Goal: Task Accomplishment & Management: Complete application form

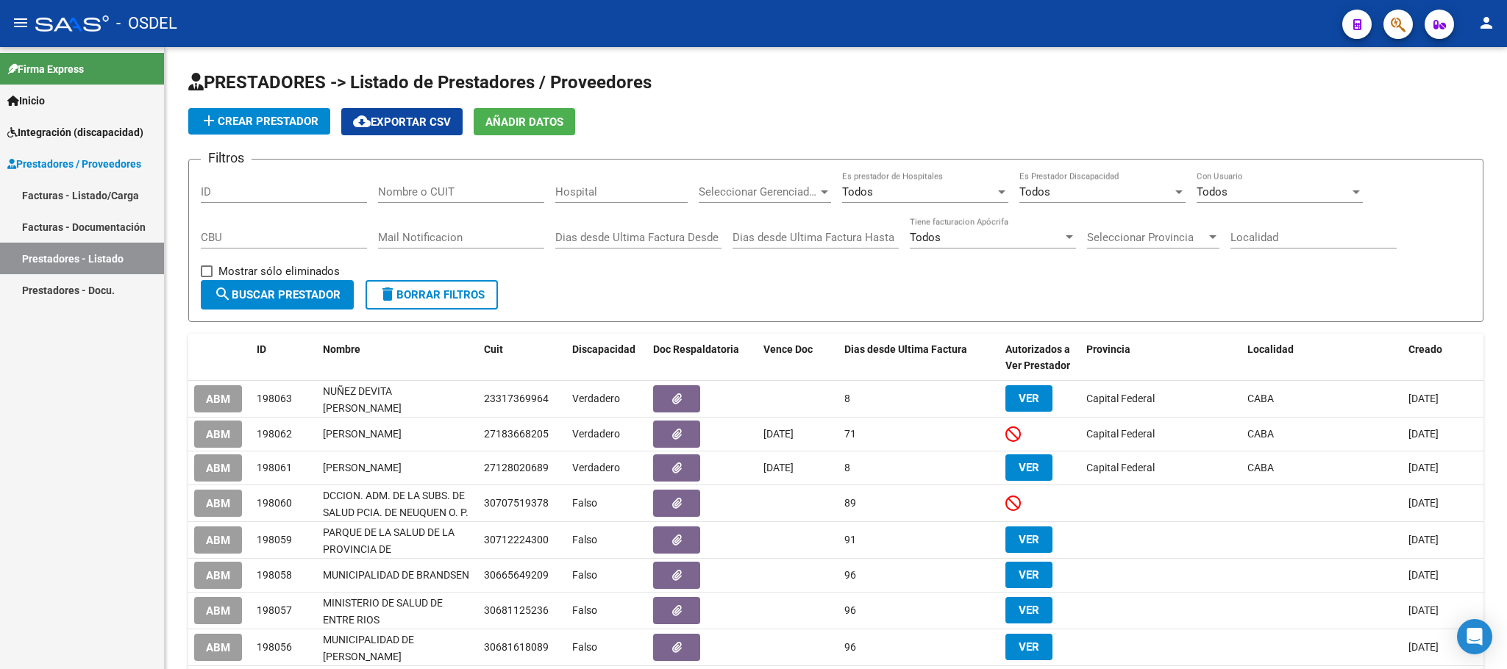
click at [51, 203] on link "Facturas - Listado/Carga" at bounding box center [82, 195] width 164 height 32
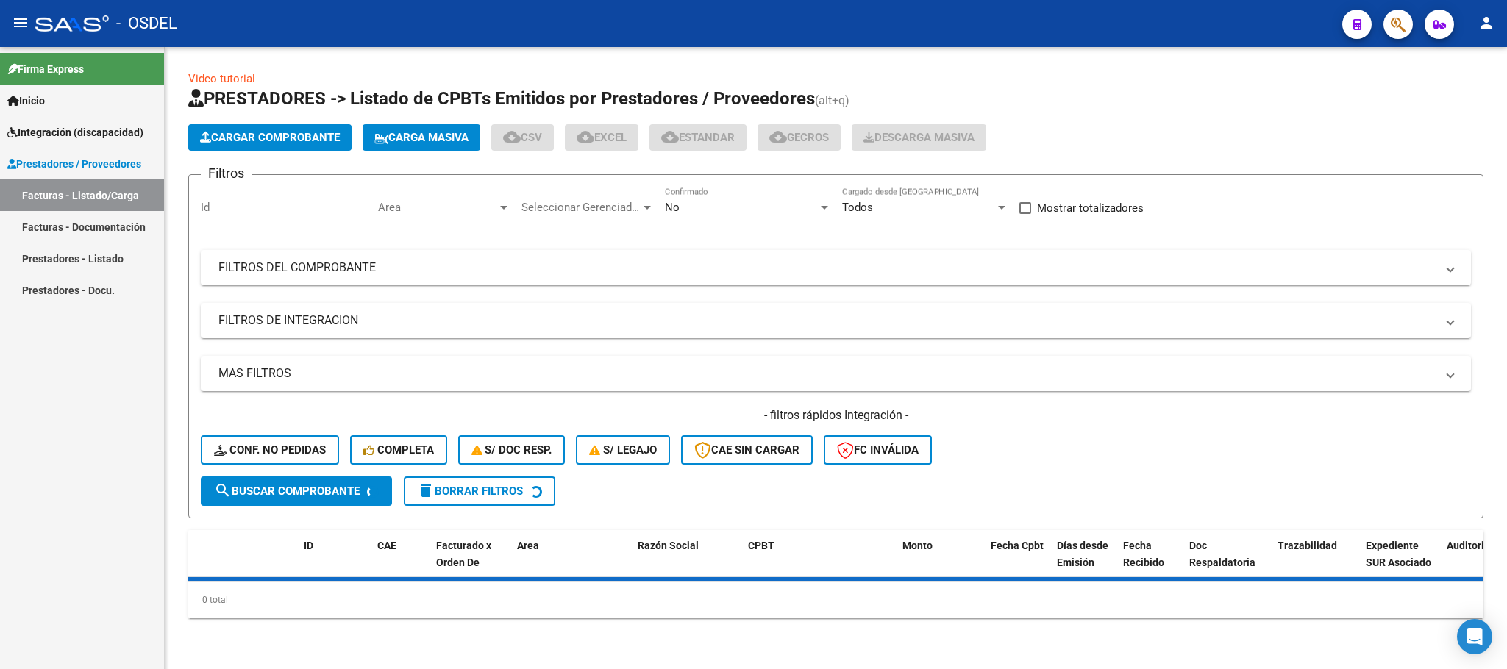
click at [257, 140] on span "Cargar Comprobante" at bounding box center [270, 137] width 140 height 13
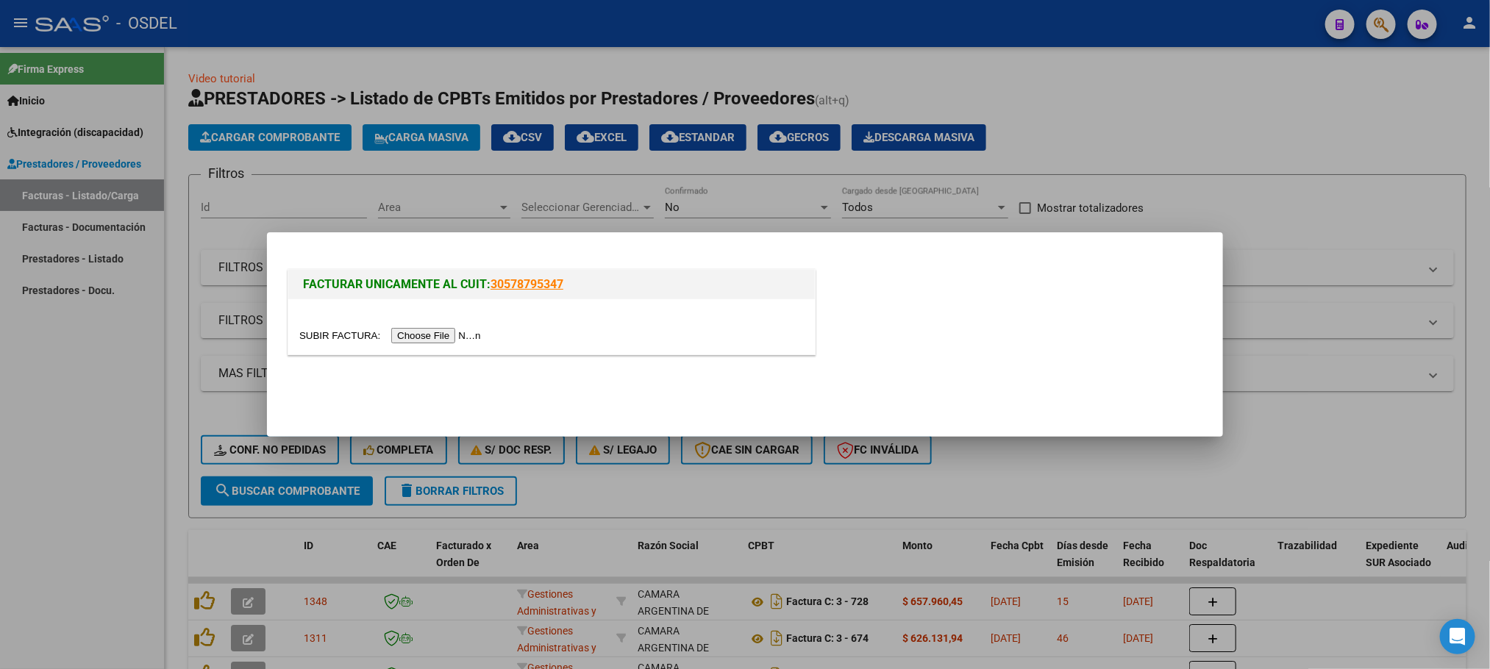
click at [440, 332] on input "file" at bounding box center [392, 335] width 186 height 15
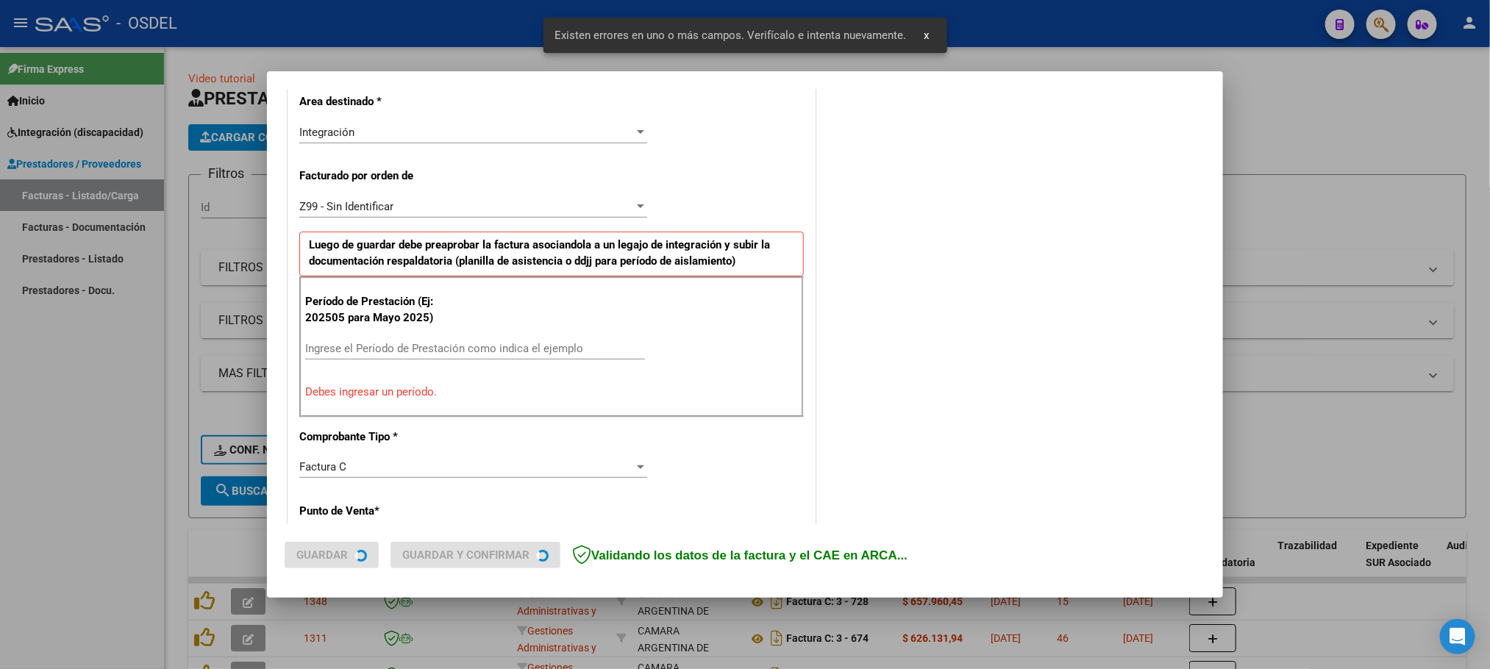
scroll to position [344, 0]
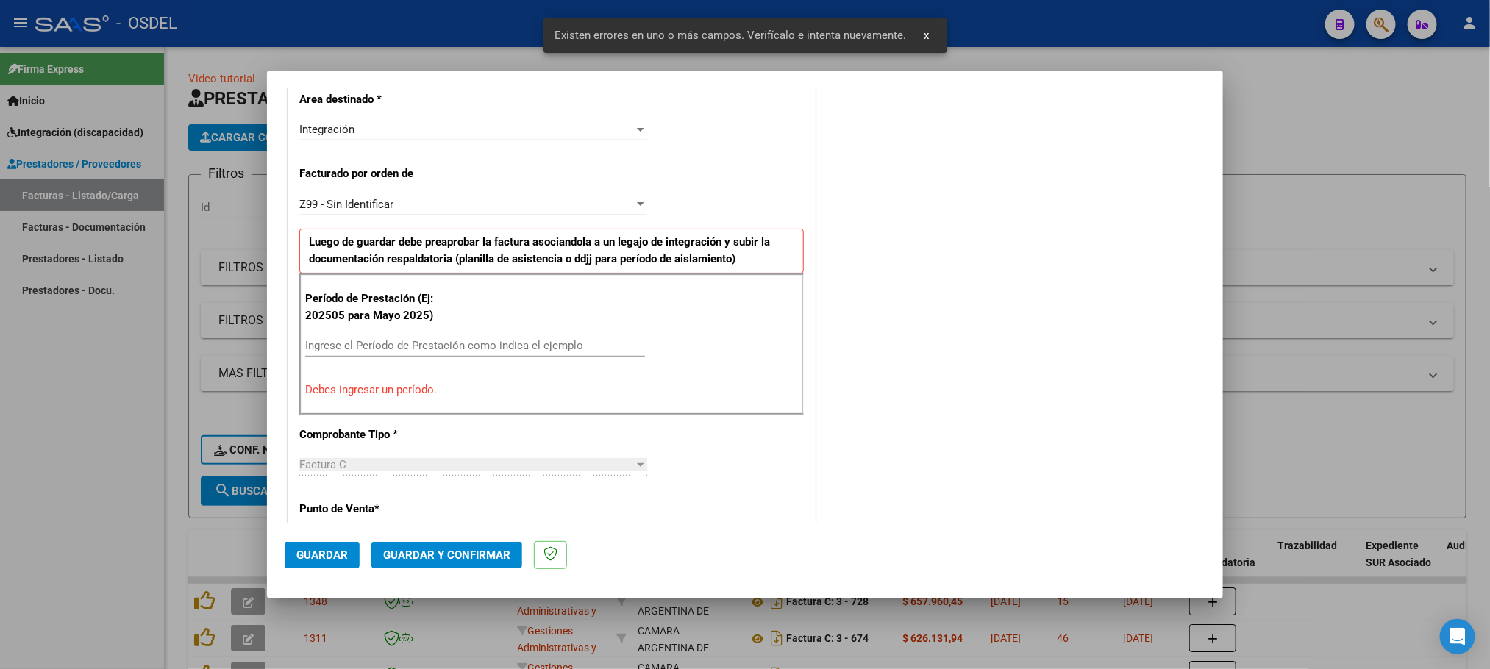
click at [318, 344] on input "Ingrese el Período de Prestación como indica el ejemplo" at bounding box center [475, 345] width 340 height 13
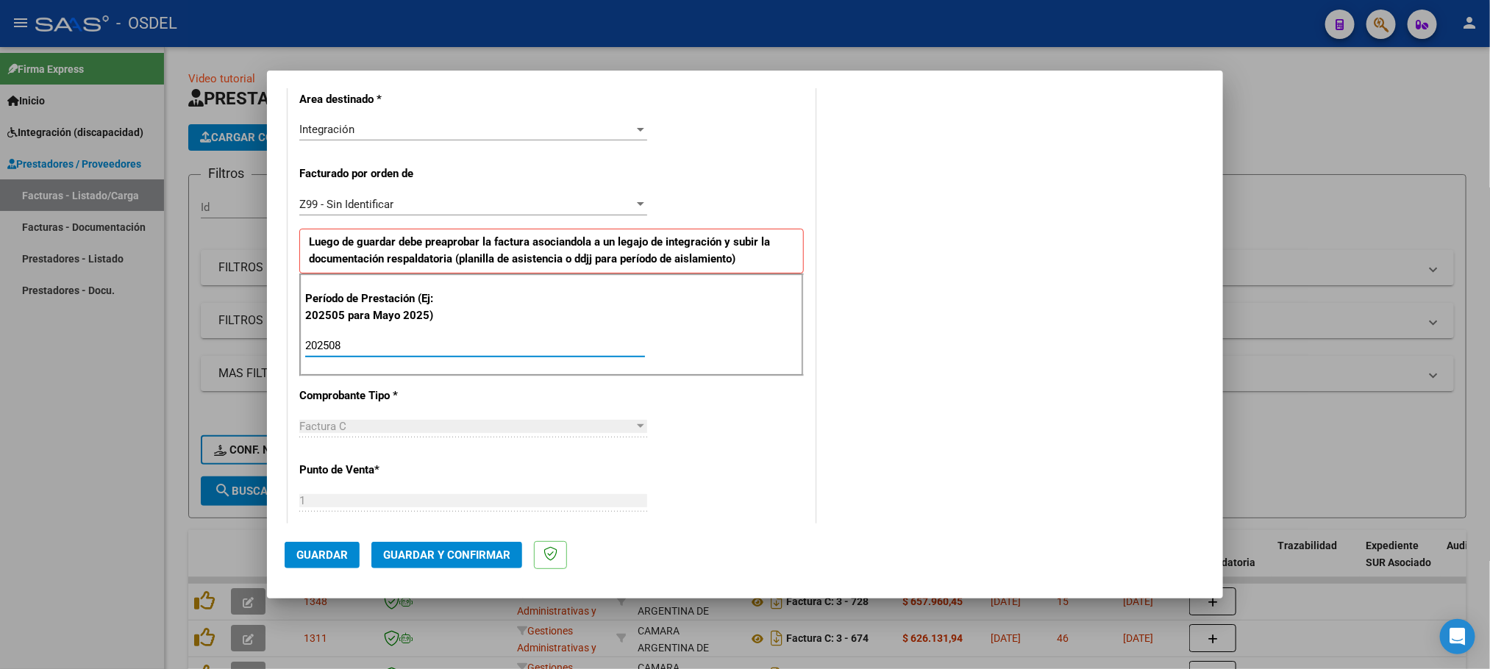
type input "202508"
click at [332, 549] on span "Guardar" at bounding box center [321, 554] width 51 height 13
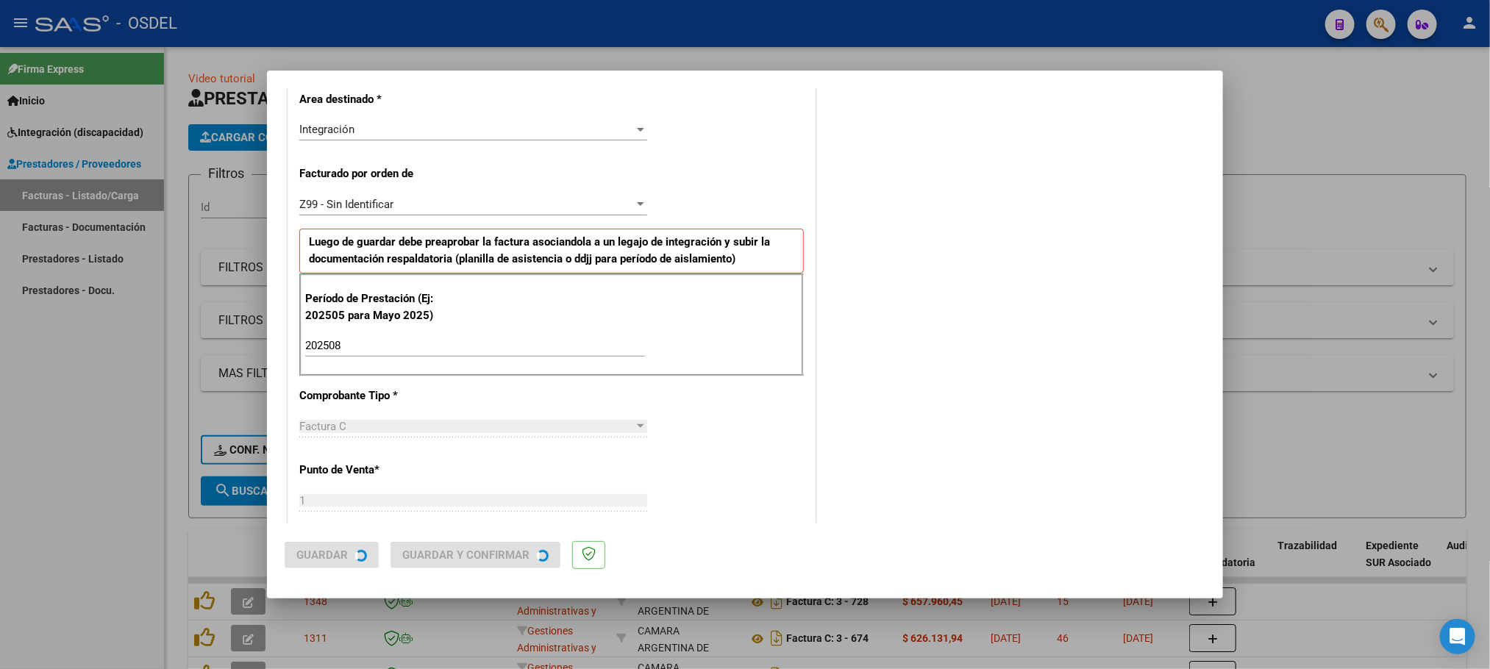
scroll to position [0, 0]
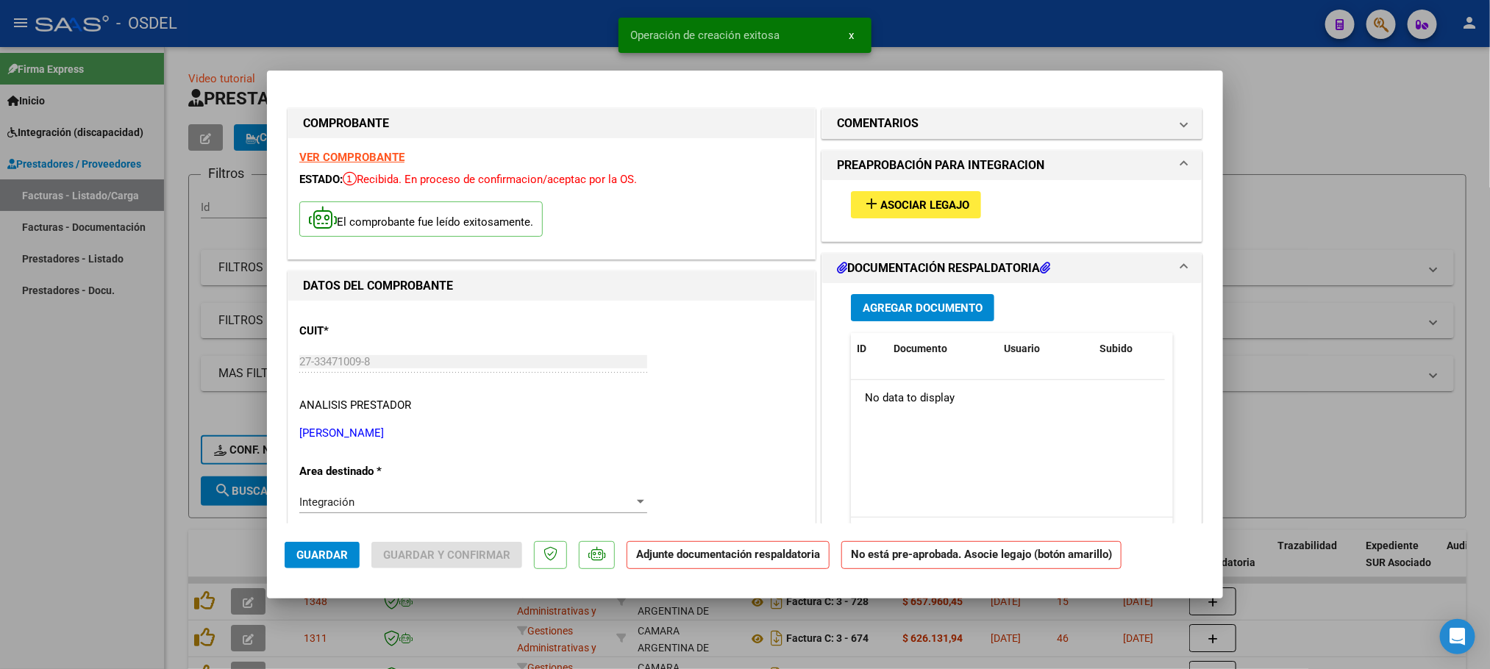
click at [891, 214] on button "add Asociar Legajo" at bounding box center [916, 204] width 130 height 27
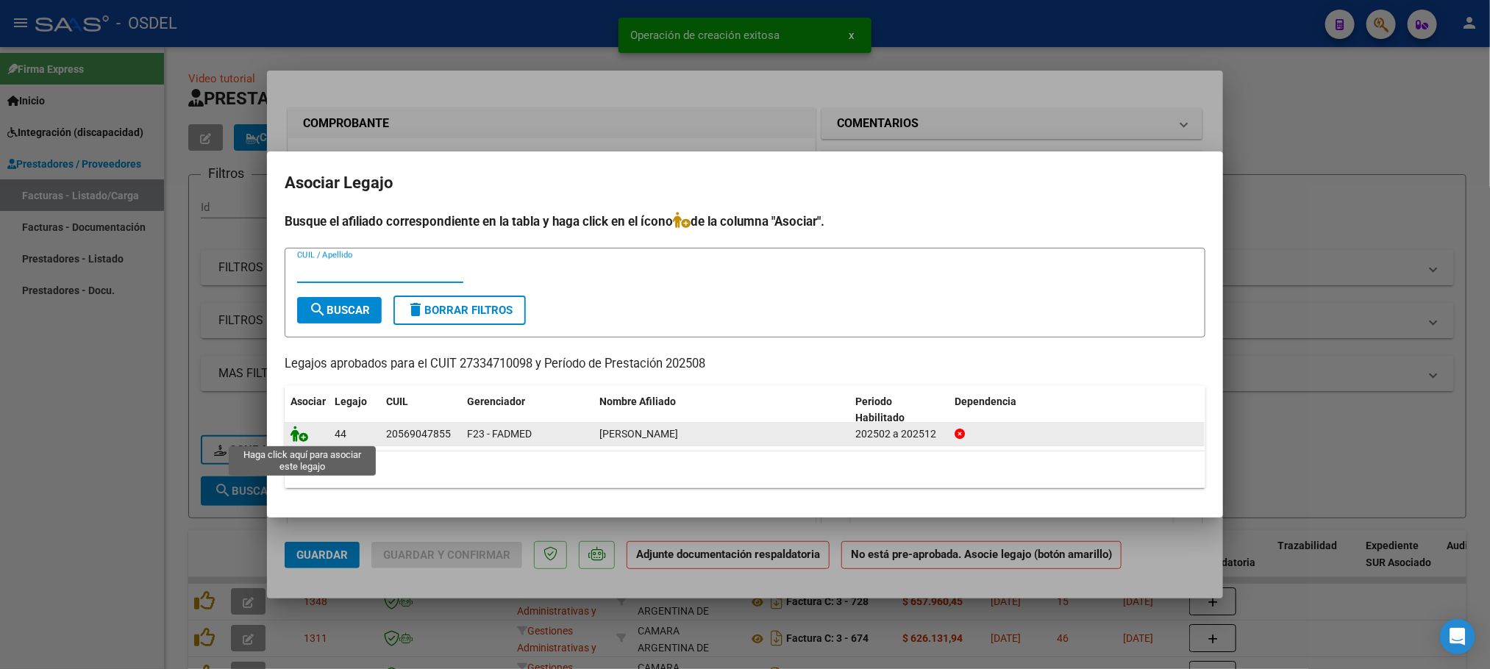
click at [294, 435] on icon at bounding box center [299, 434] width 18 height 16
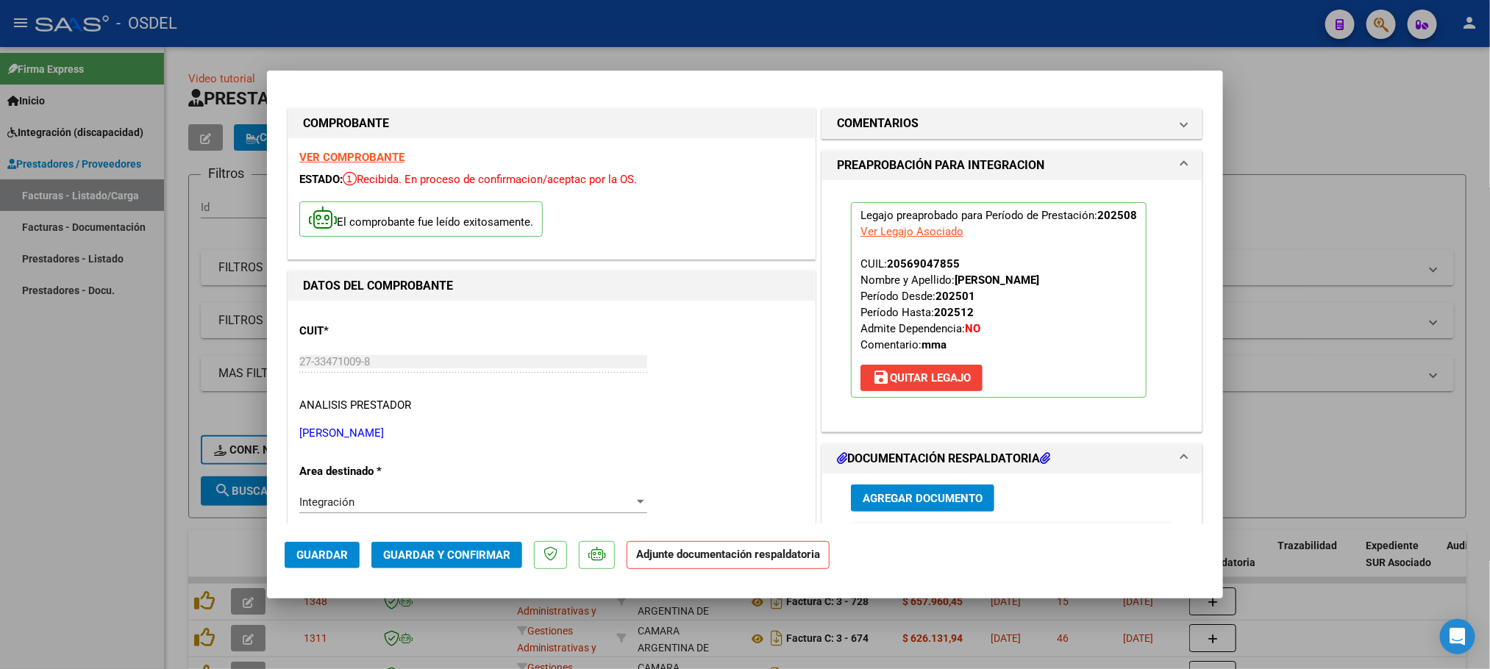
scroll to position [221, 0]
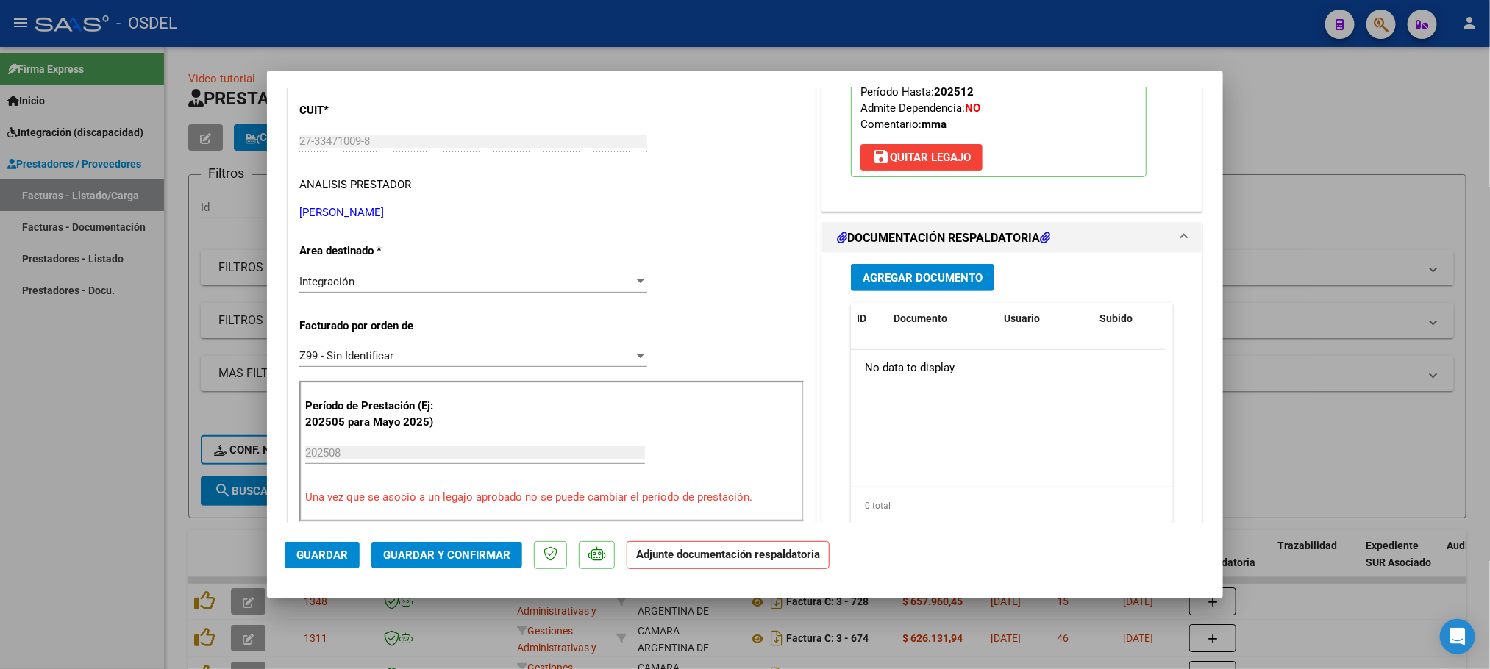
click at [931, 274] on span "Agregar Documento" at bounding box center [922, 277] width 120 height 13
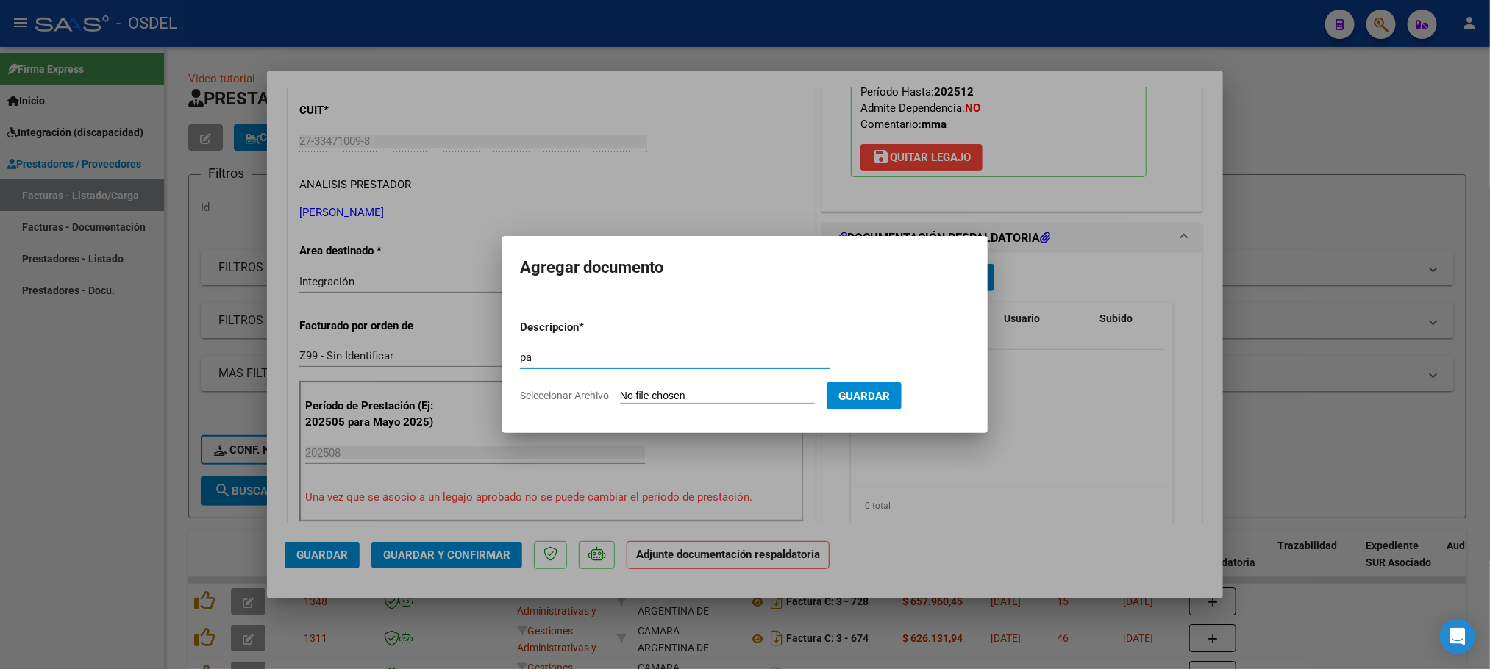
type input "pa"
click at [701, 395] on input "Seleccionar Archivo" at bounding box center [717, 397] width 195 height 14
type input "C:\fakepath\pa-99.pdf"
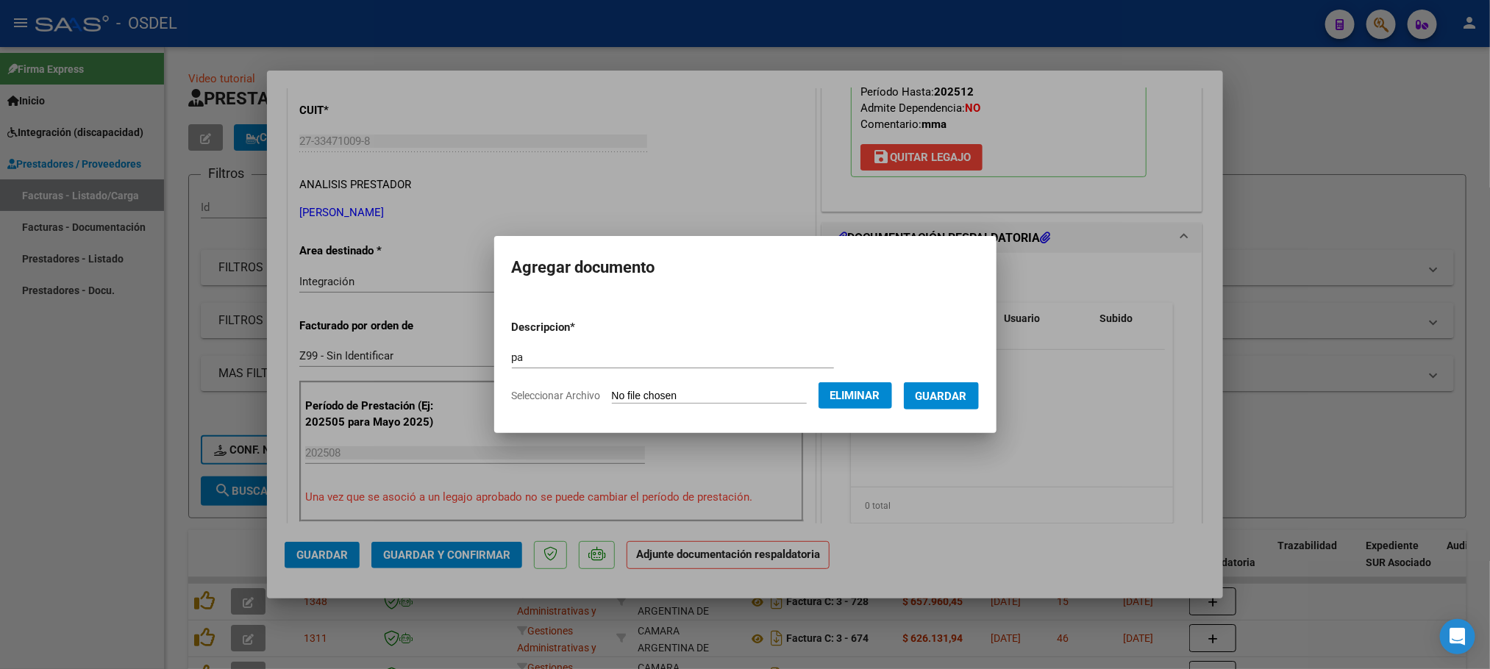
click at [967, 390] on span "Guardar" at bounding box center [940, 396] width 51 height 13
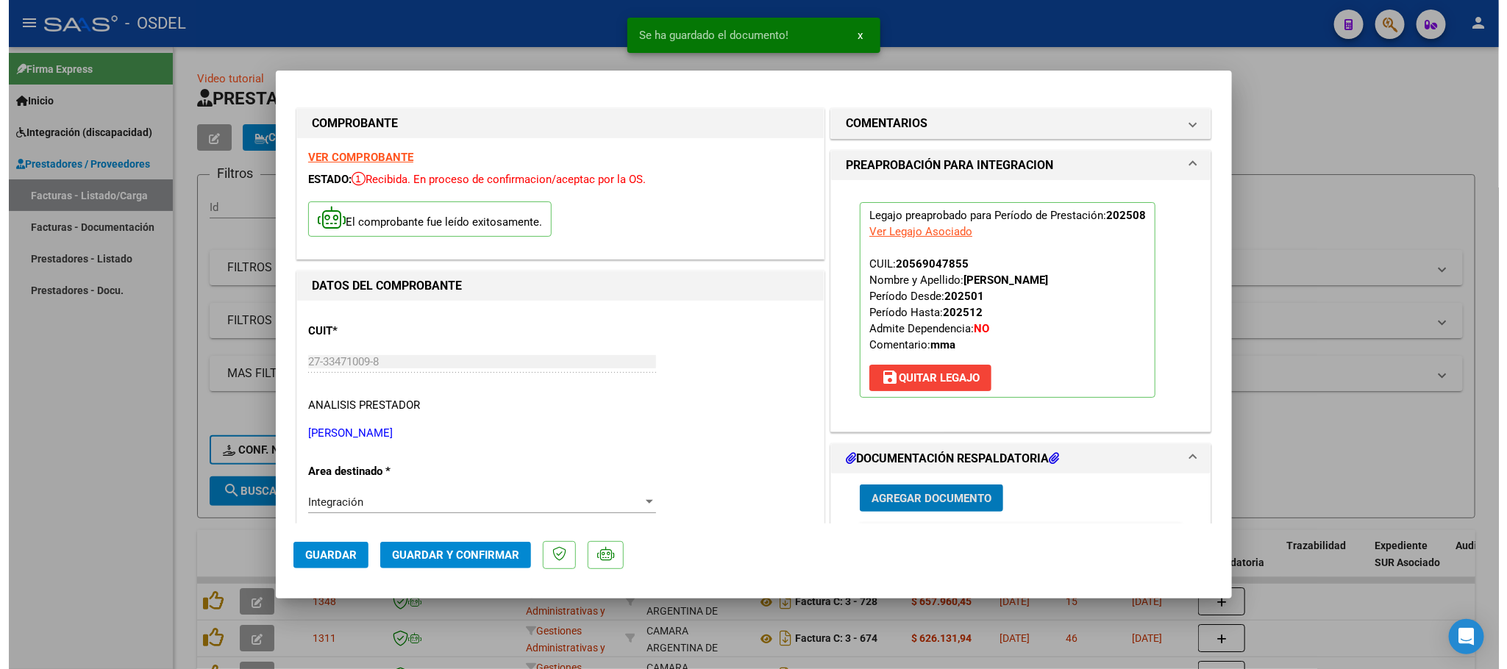
scroll to position [551, 0]
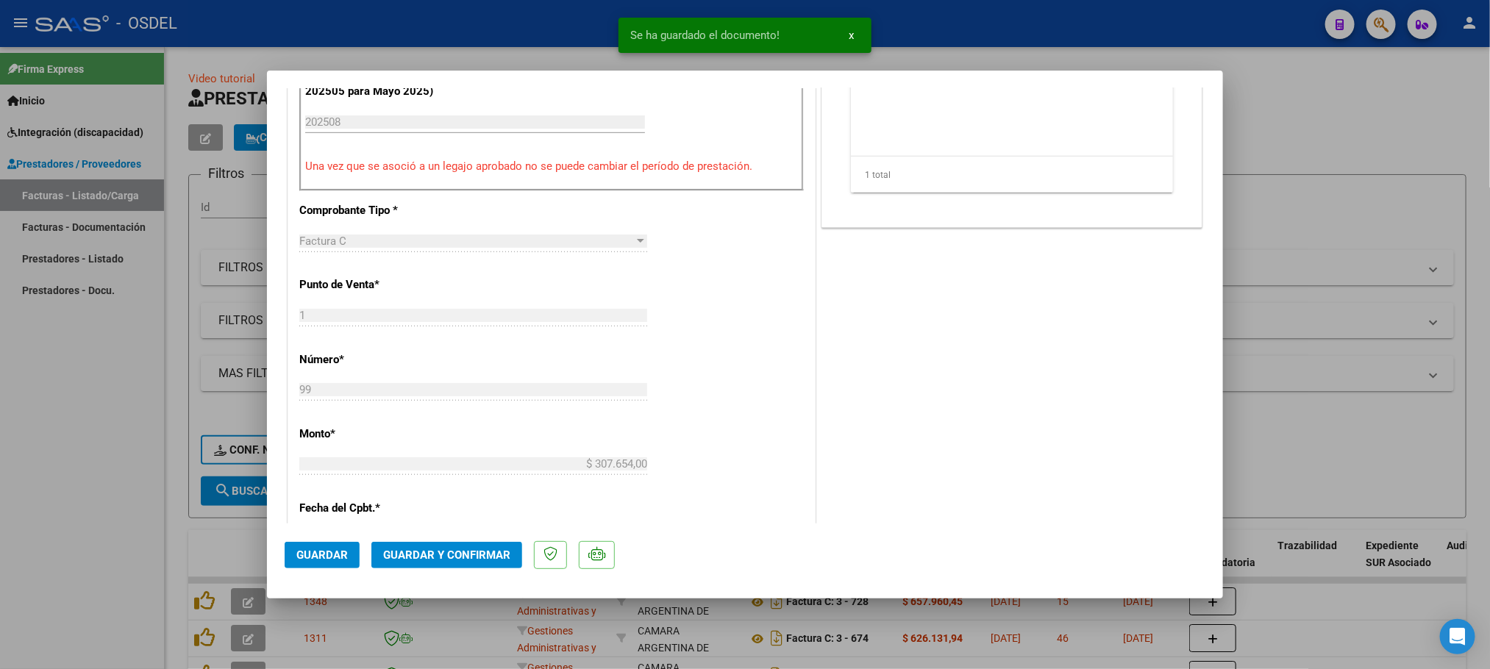
click at [452, 548] on span "Guardar y Confirmar" at bounding box center [446, 554] width 127 height 13
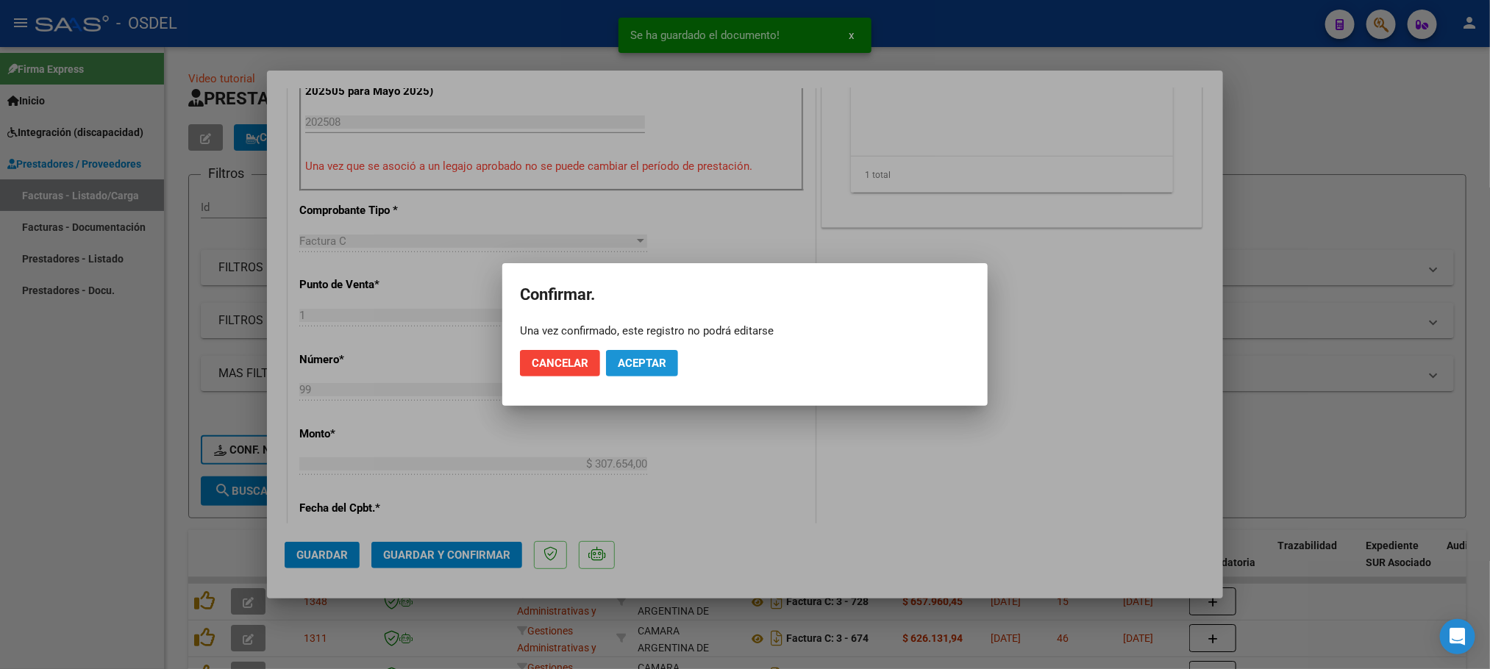
click at [627, 371] on button "Aceptar" at bounding box center [642, 363] width 72 height 26
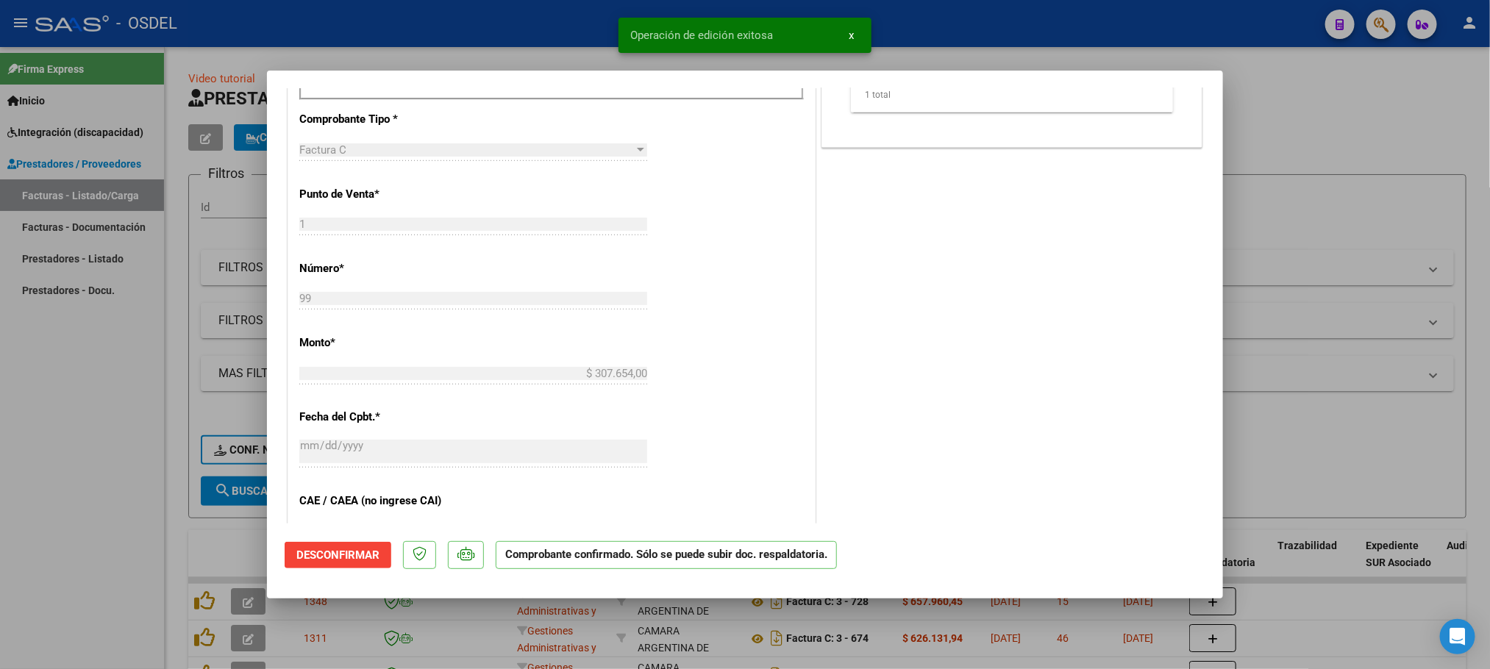
click at [82, 494] on div at bounding box center [745, 334] width 1490 height 669
type input "$ 0,00"
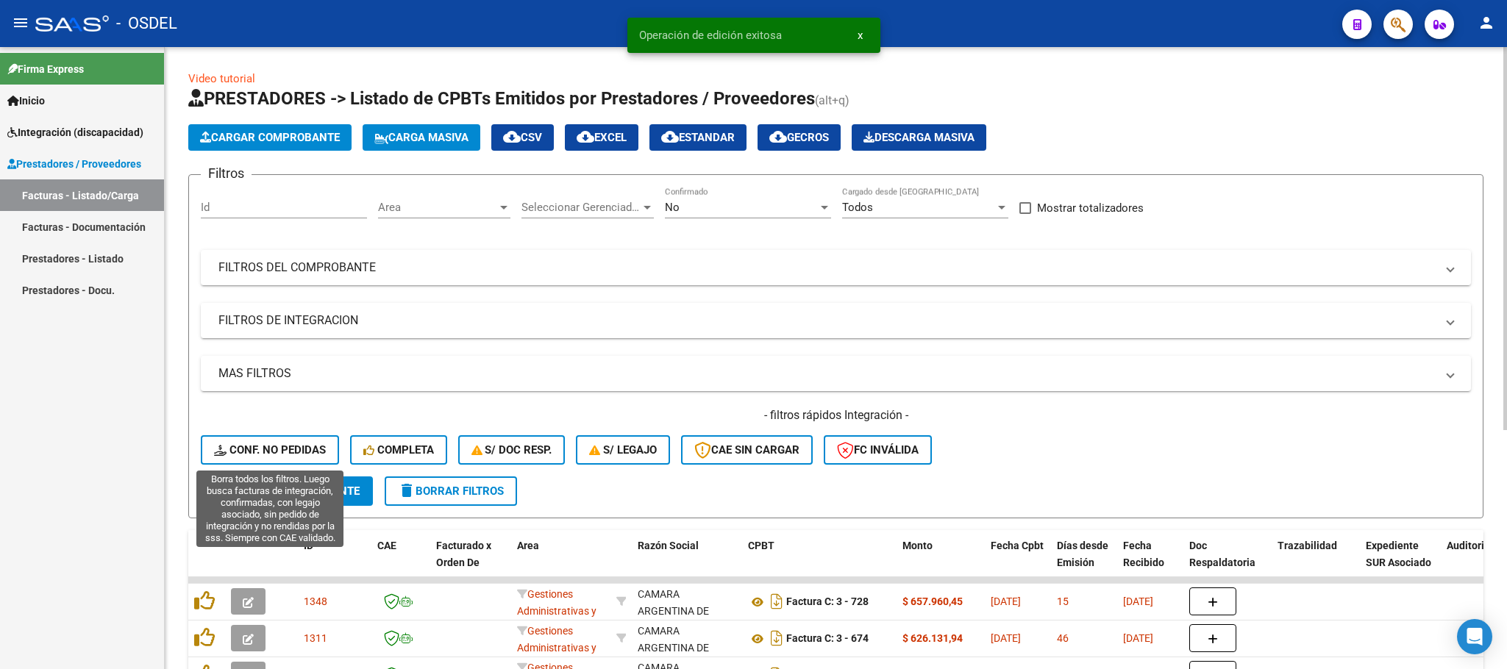
click at [285, 457] on button "Conf. no pedidas" at bounding box center [270, 449] width 138 height 29
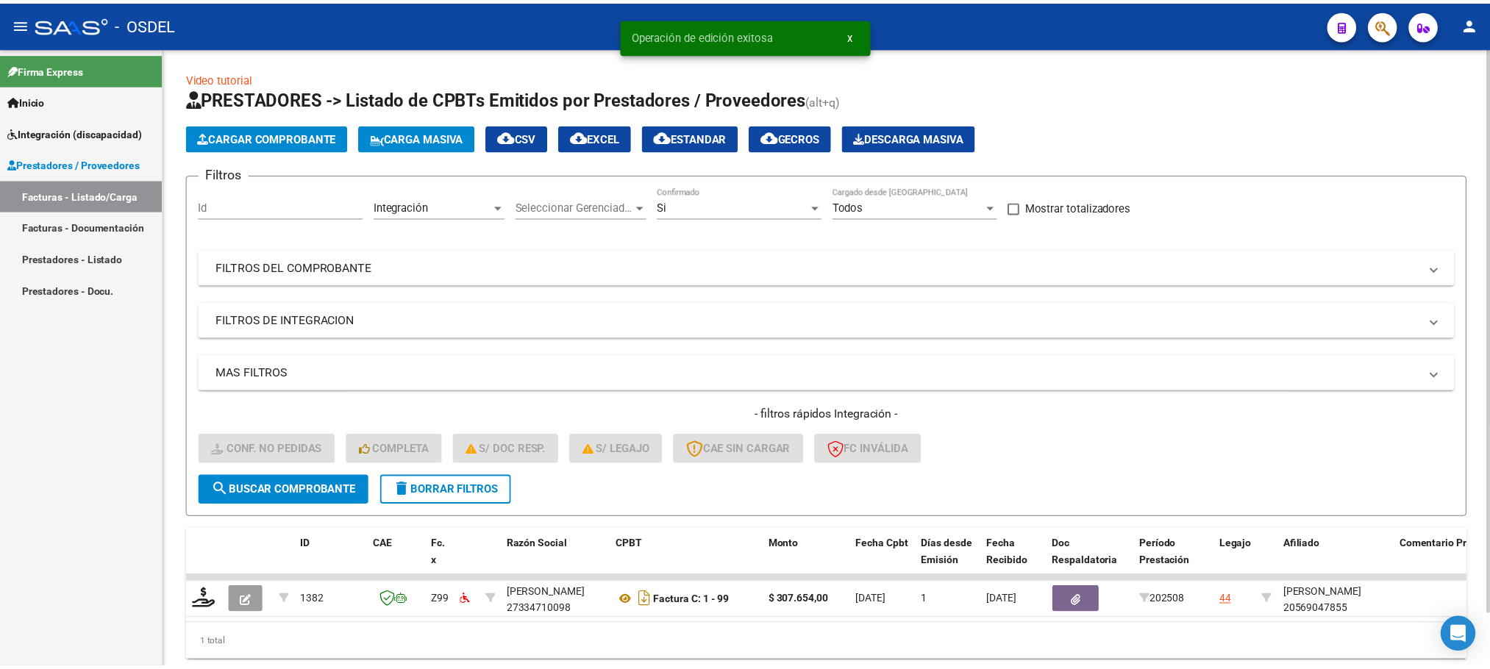
scroll to position [57, 0]
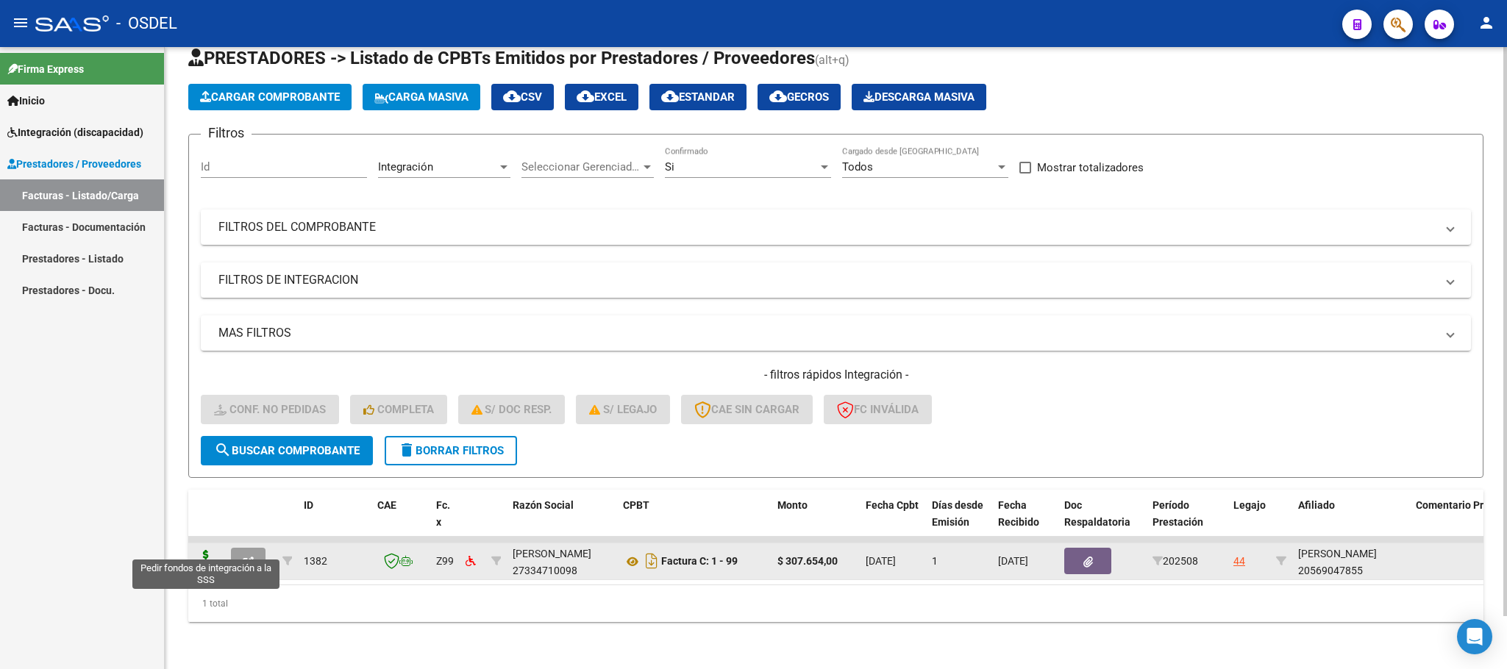
click at [199, 550] on icon at bounding box center [206, 560] width 24 height 21
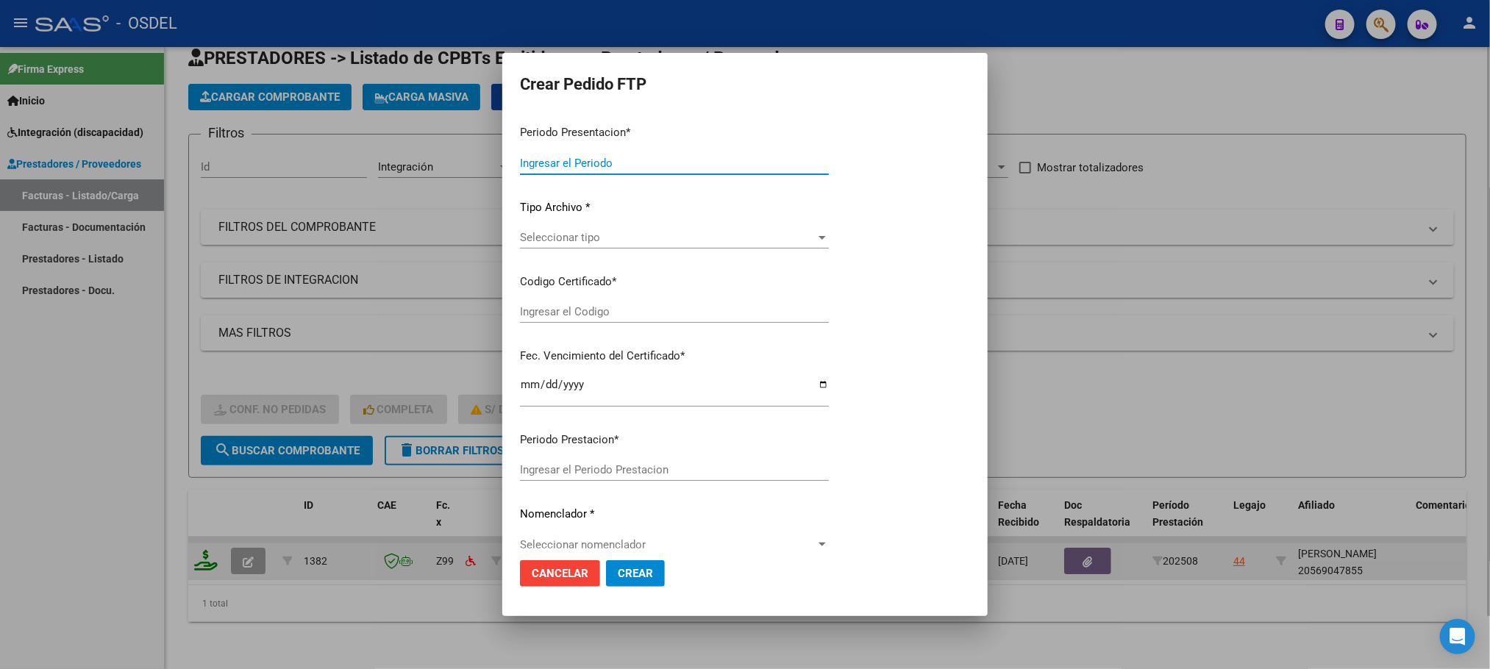
type input "202508"
type input "$ 307.654,00"
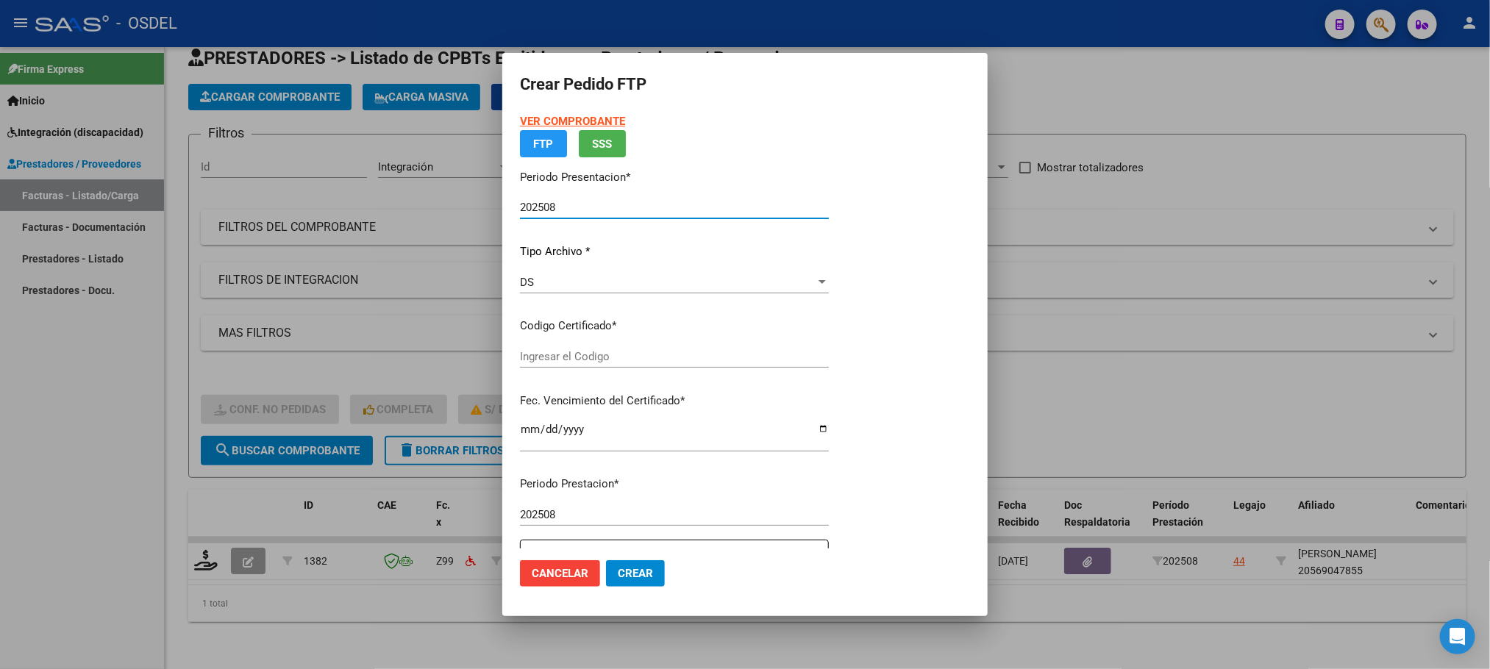
type input "5571496368"
type input "[DATE]"
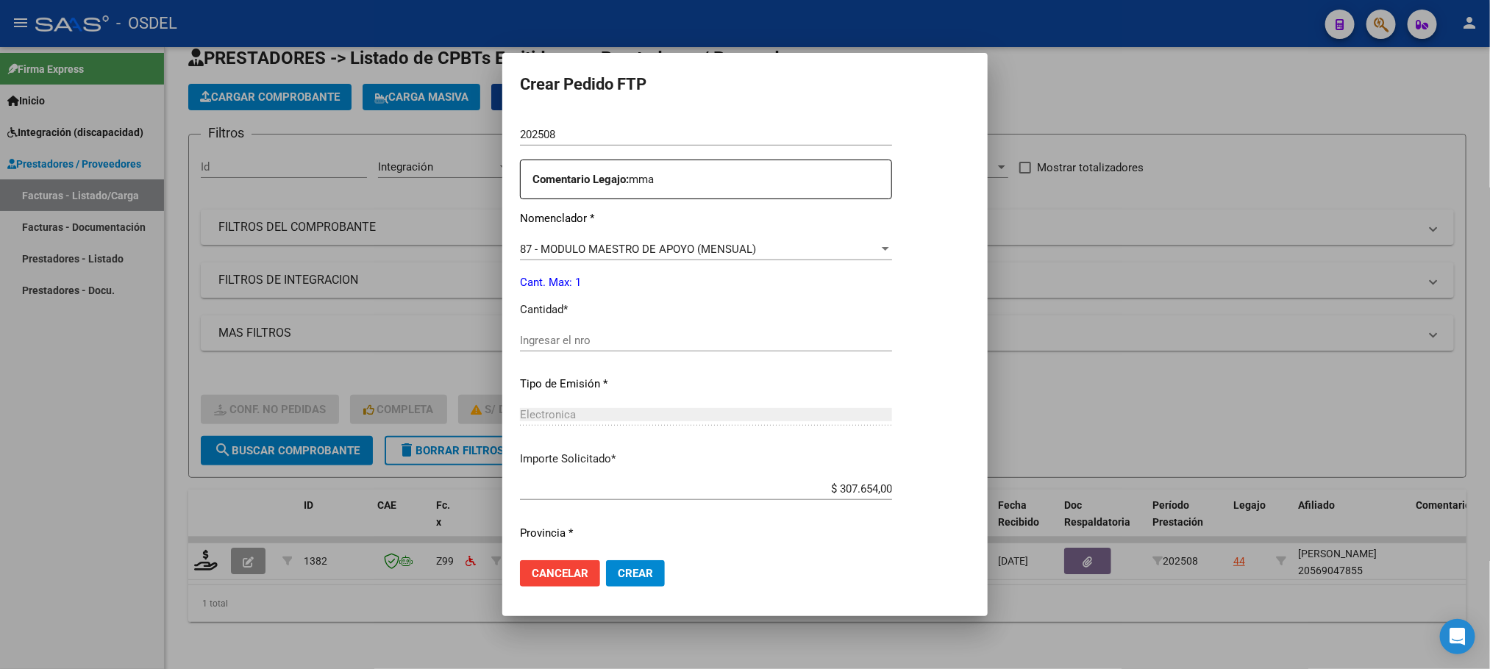
scroll to position [549, 0]
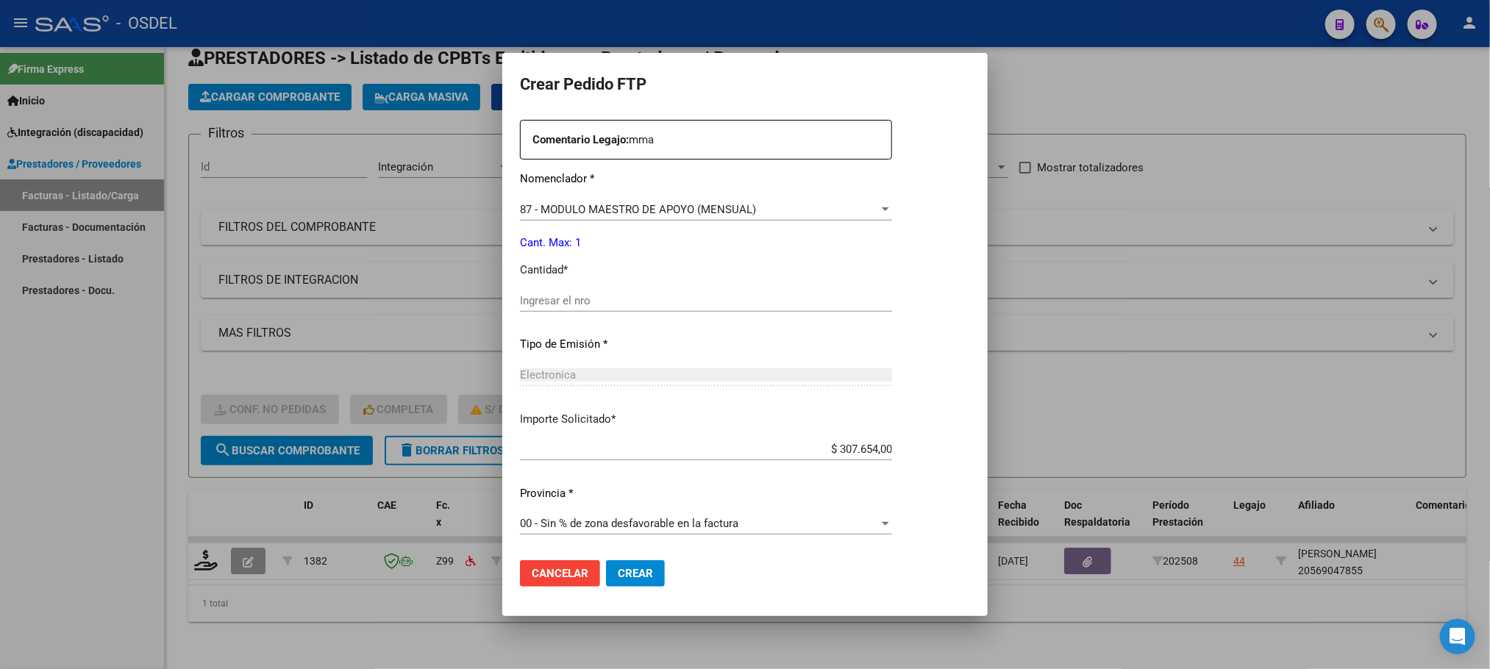
click at [558, 299] on input "Ingresar el nro" at bounding box center [706, 300] width 372 height 13
type input "1"
click at [622, 585] on button "Crear" at bounding box center [635, 573] width 59 height 26
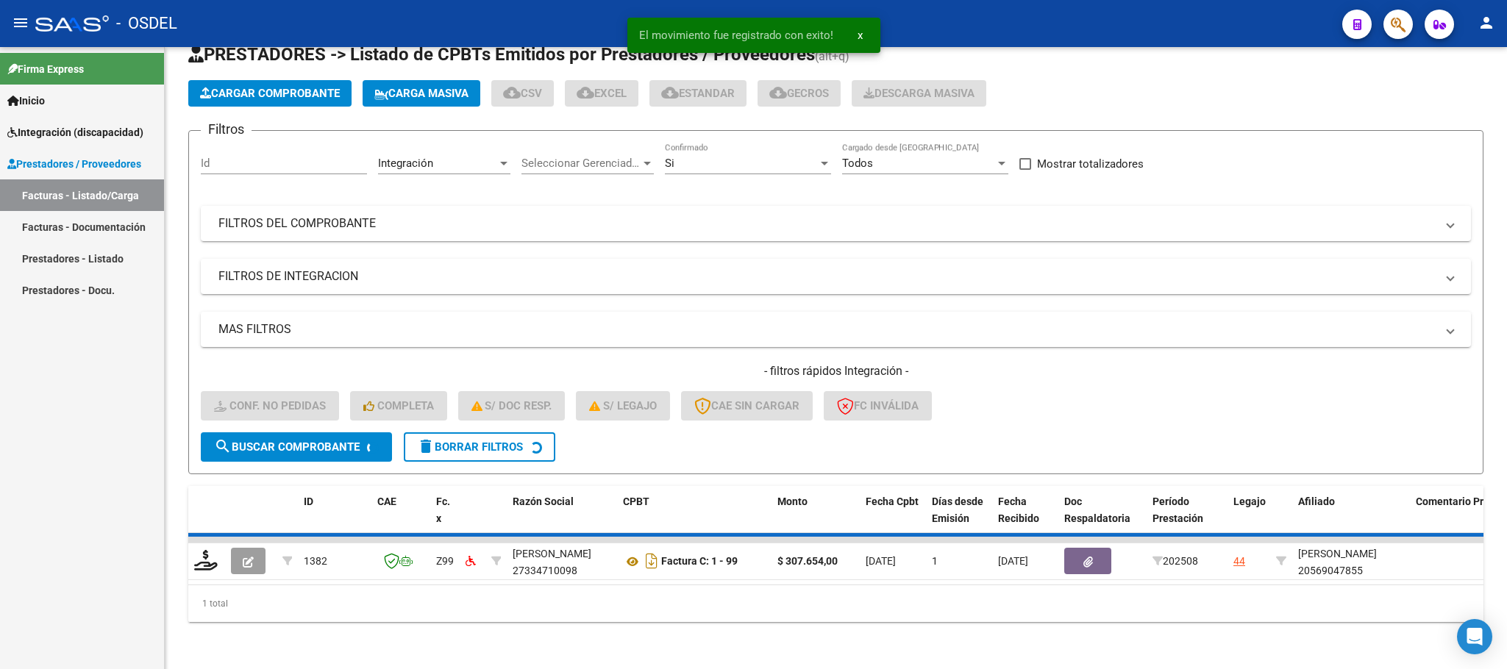
scroll to position [29, 0]
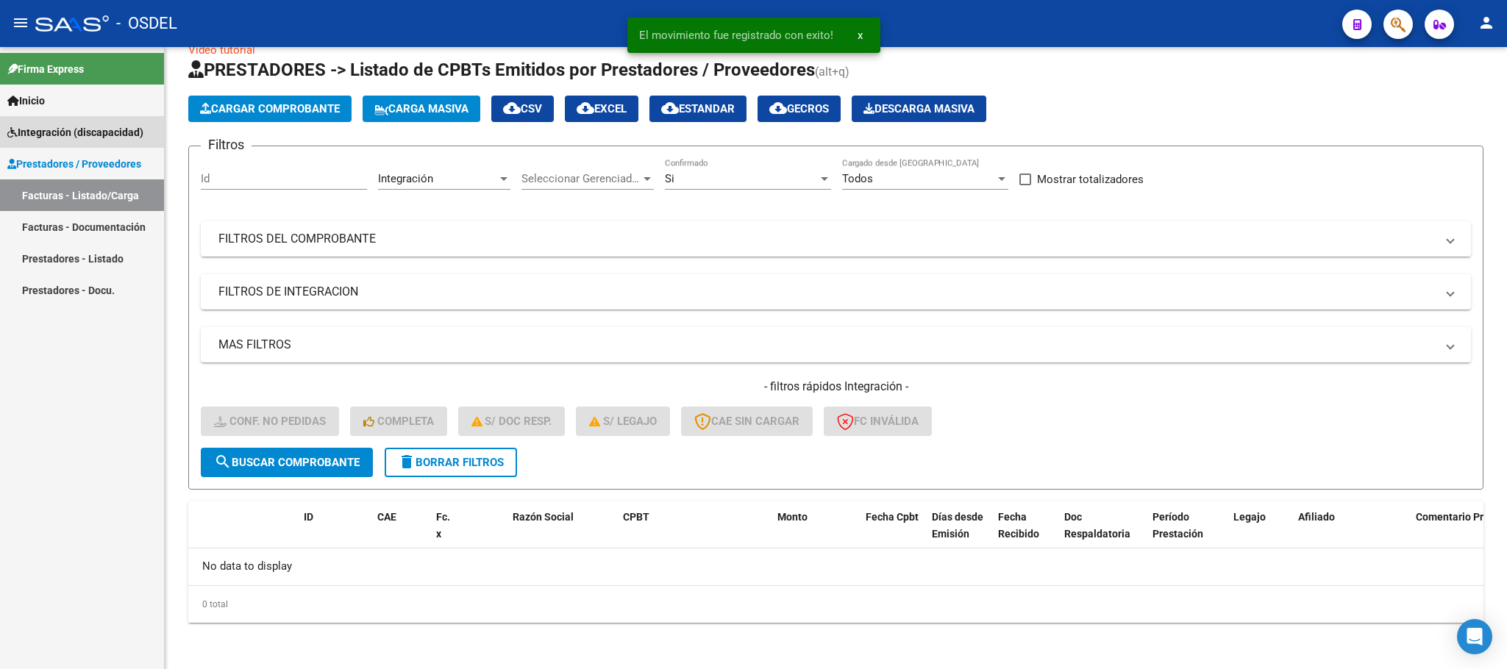
click at [42, 129] on span "Integración (discapacidad)" at bounding box center [75, 132] width 136 height 16
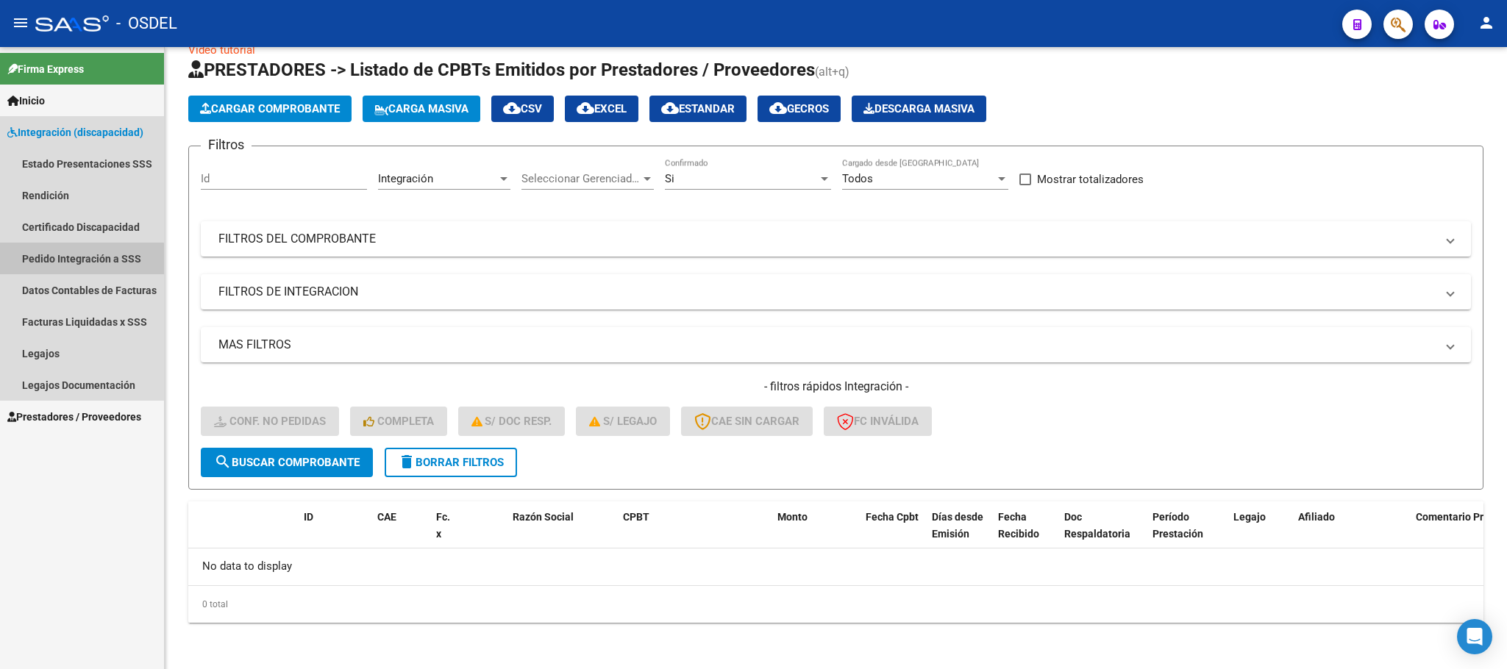
click at [71, 263] on link "Pedido Integración a SSS" at bounding box center [82, 259] width 164 height 32
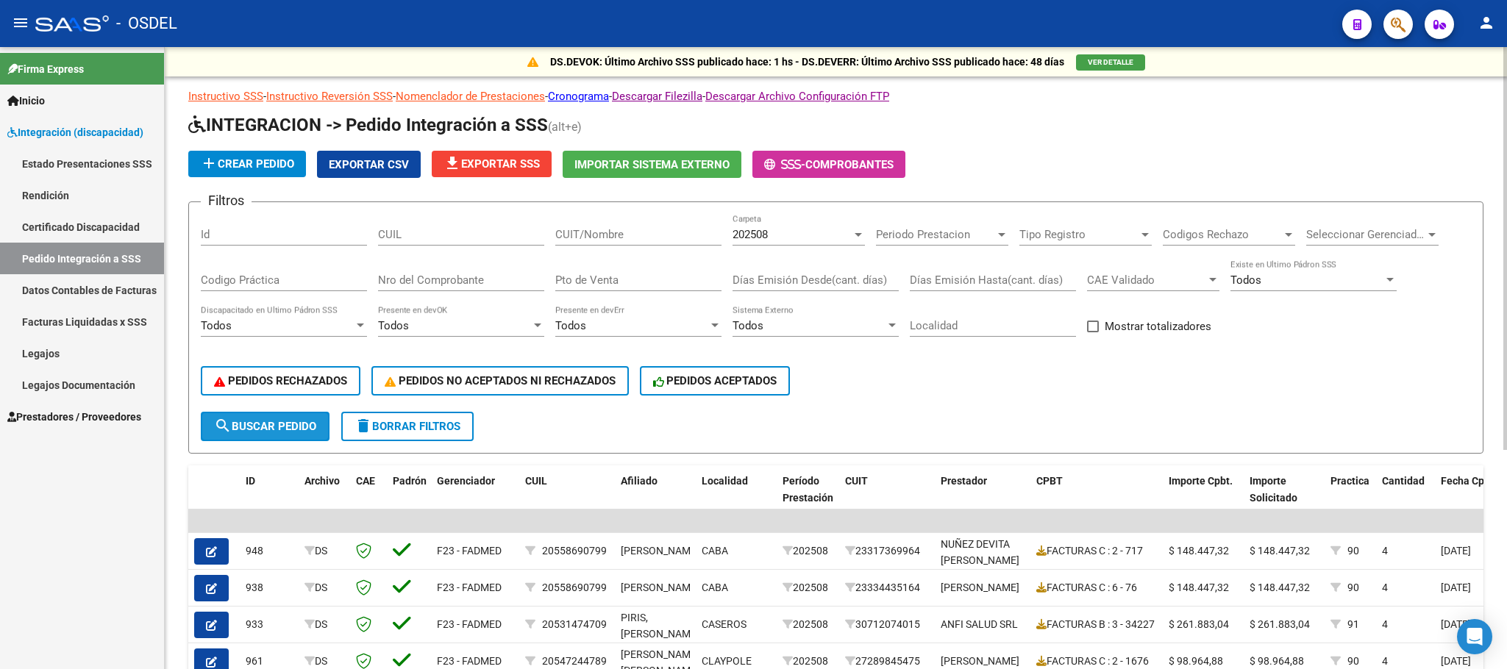
click at [289, 432] on span "search Buscar Pedido" at bounding box center [265, 426] width 102 height 13
click at [371, 168] on span "Exportar CSV" at bounding box center [369, 164] width 80 height 13
click at [499, 166] on span "file_download Exportar SSS" at bounding box center [491, 163] width 96 height 13
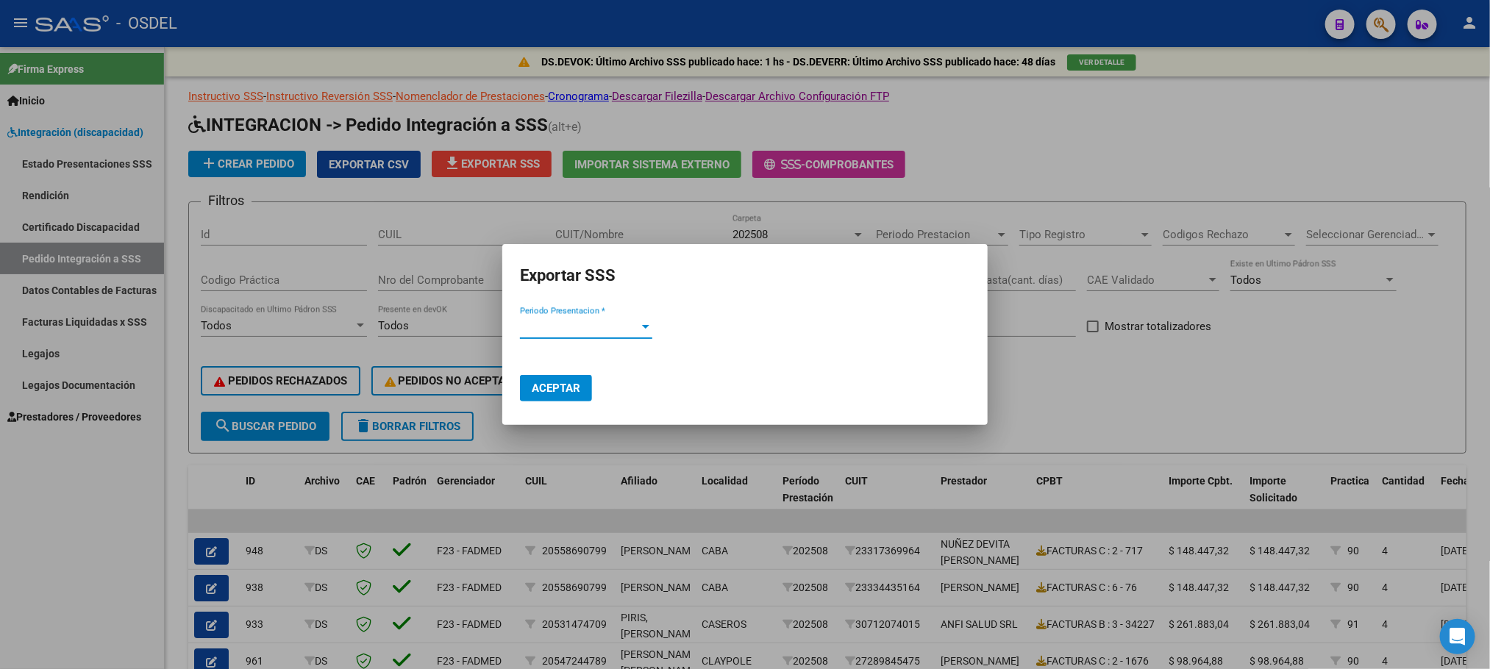
click at [548, 332] on span "Periodo Presentacion *" at bounding box center [579, 327] width 119 height 13
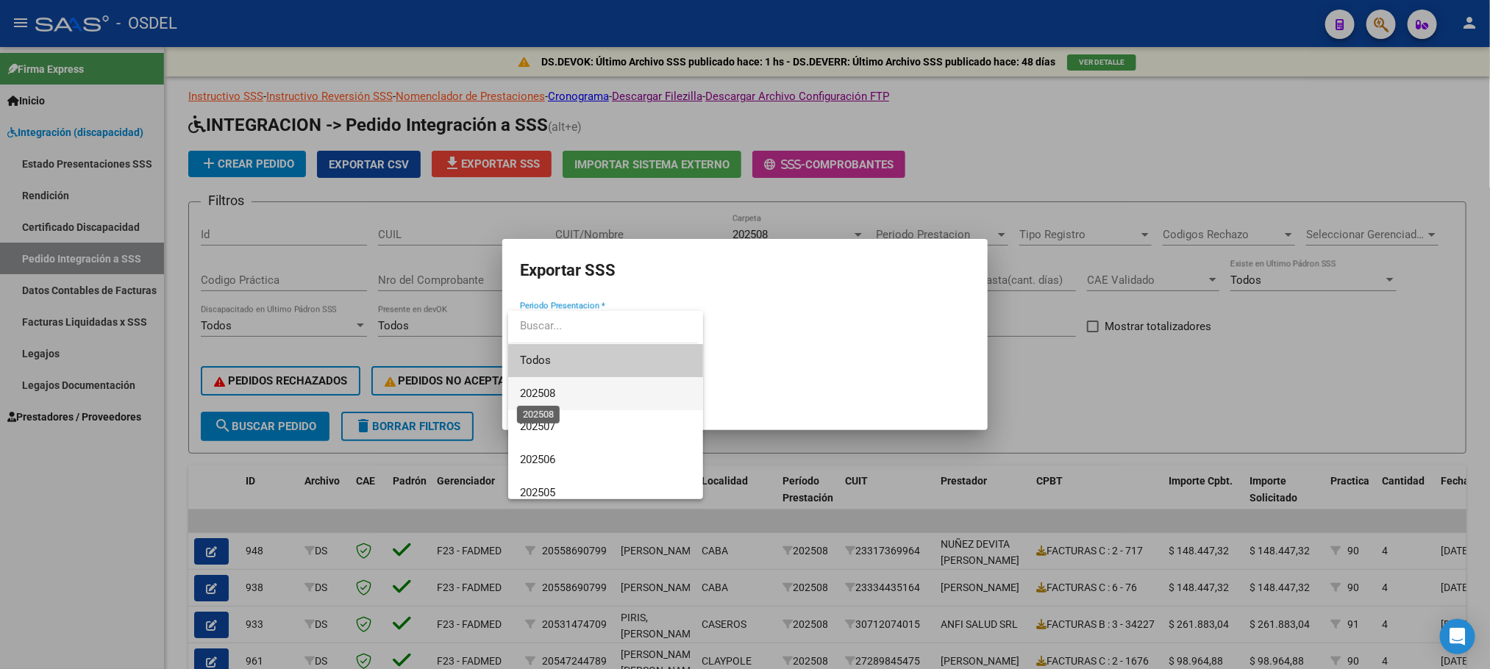
click at [540, 393] on span "202508" at bounding box center [537, 393] width 35 height 13
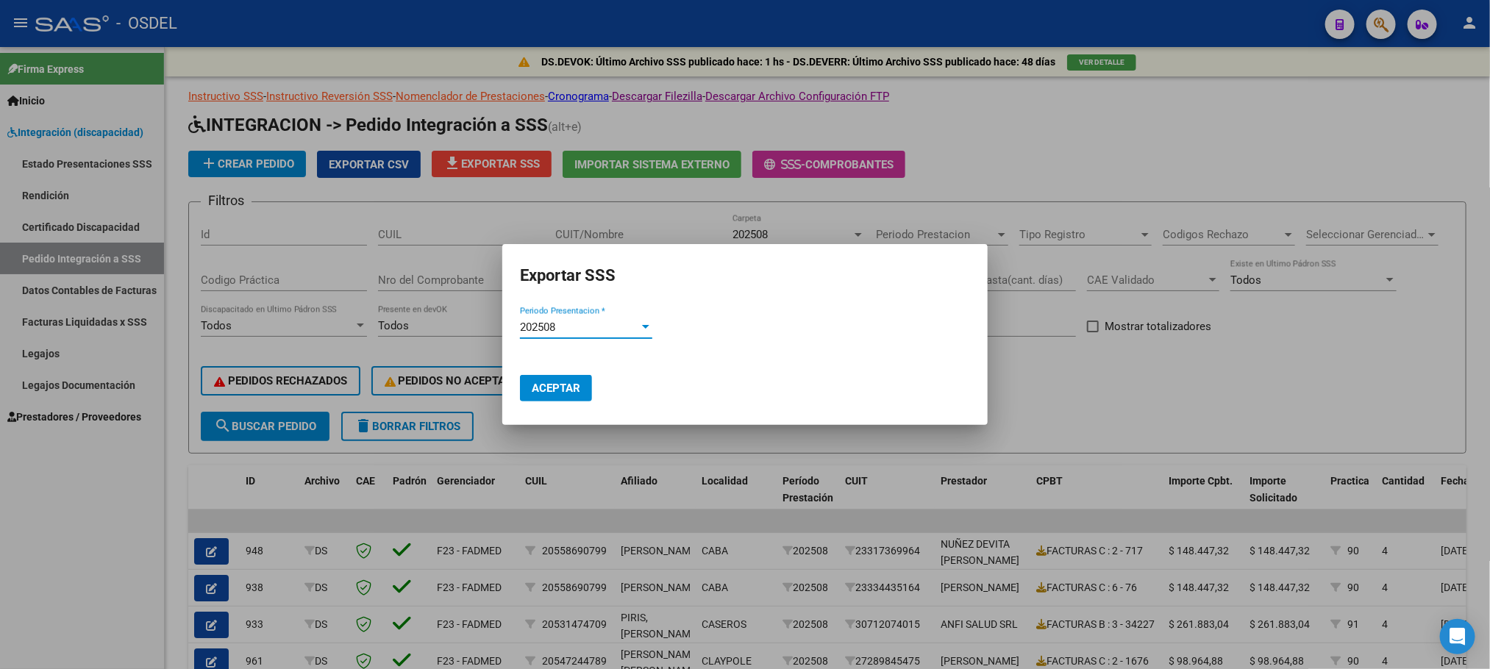
click at [569, 388] on span "Aceptar" at bounding box center [556, 388] width 49 height 13
click at [1276, 143] on div at bounding box center [745, 334] width 1490 height 669
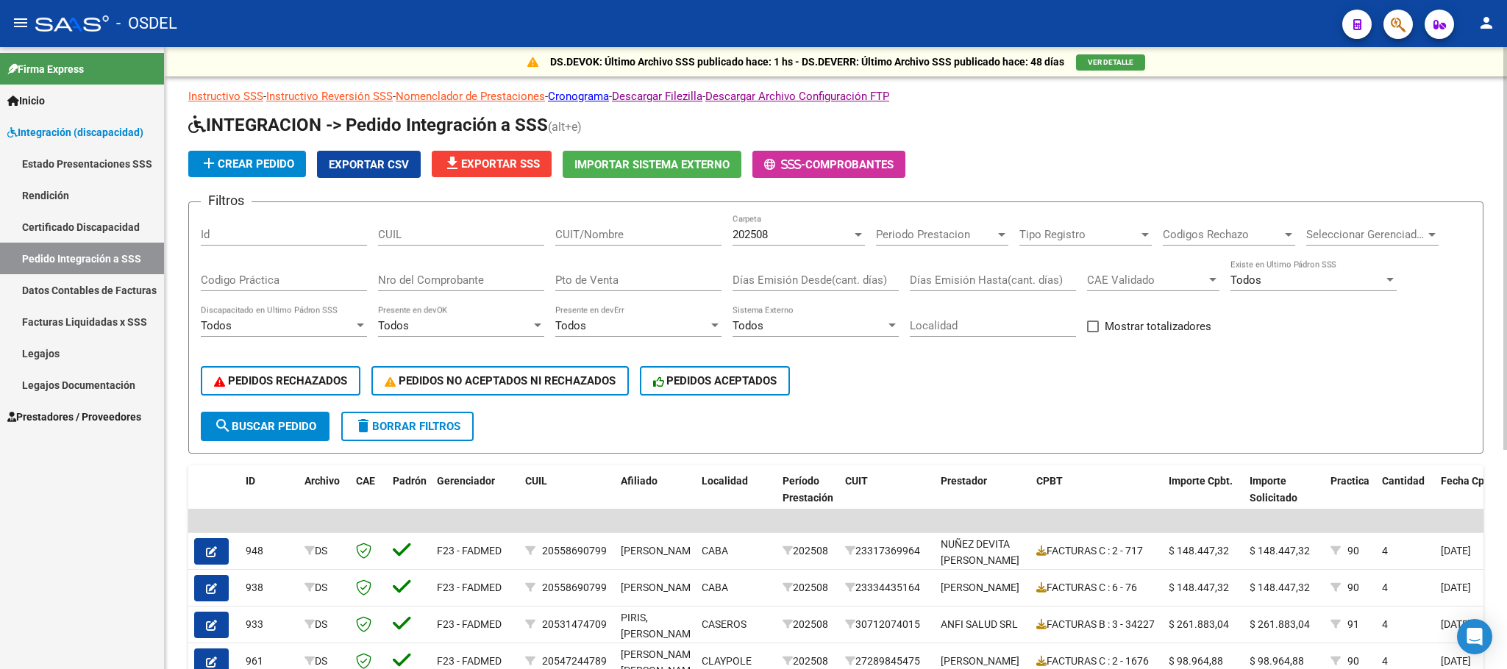
click at [1170, 152] on div "add Crear Pedido Exportar CSV file_download Exportar SSS Importar Sistema Exter…" at bounding box center [835, 164] width 1295 height 27
click at [1487, 32] on button "person" at bounding box center [1485, 23] width 29 height 29
click at [1469, 89] on button "exit_to_app Salir" at bounding box center [1456, 96] width 90 height 35
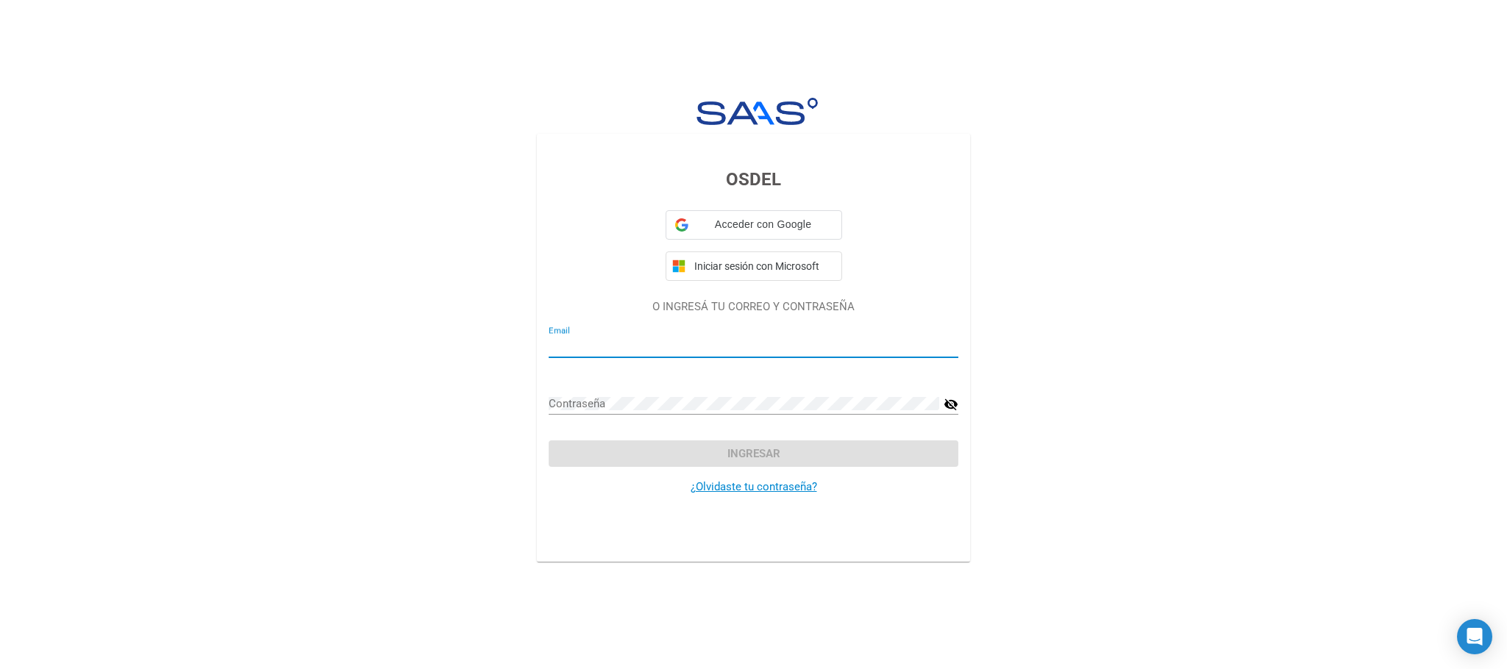
type input "[EMAIL_ADDRESS][DOMAIN_NAME]"
